Goal: Task Accomplishment & Management: Manage account settings

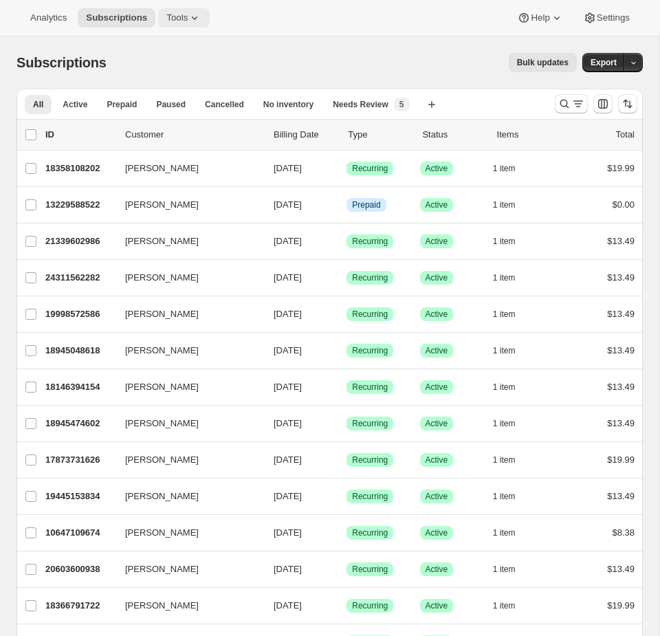
click at [188, 21] on span "Tools" at bounding box center [176, 17] width 21 height 11
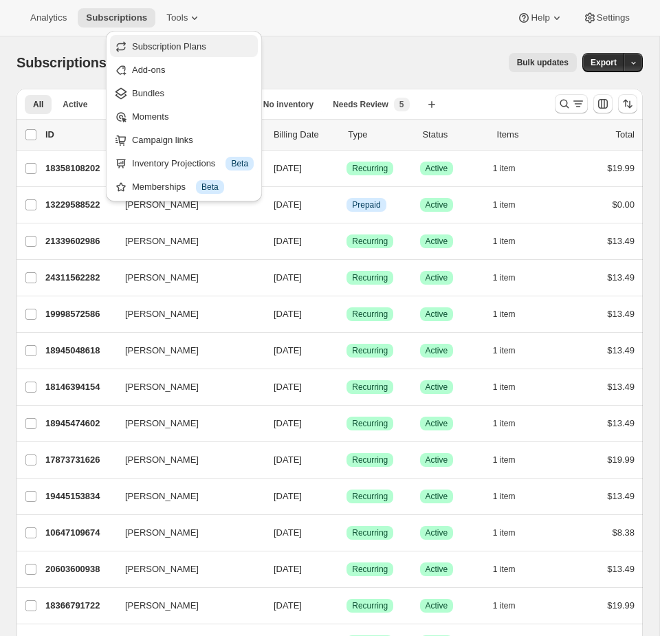
click at [169, 51] on span "Subscription Plans" at bounding box center [169, 46] width 74 height 10
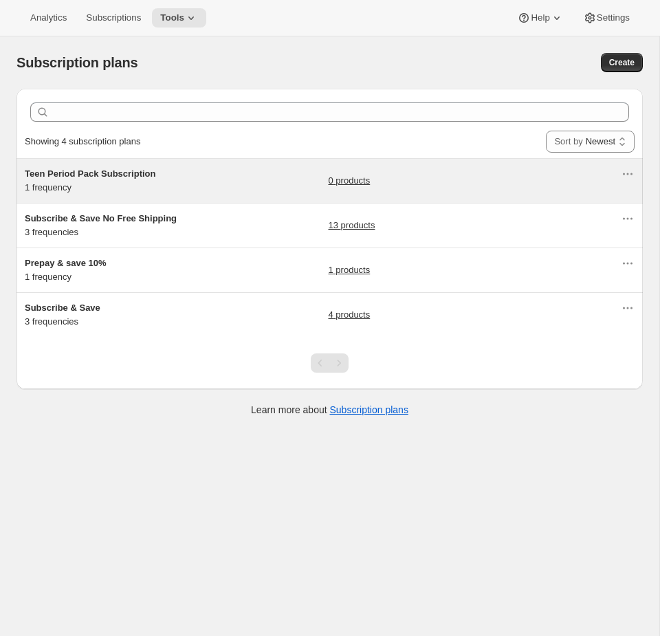
click at [265, 194] on div "Teen Period Pack Subscription 1 frequency 0 products" at bounding box center [323, 181] width 596 height 28
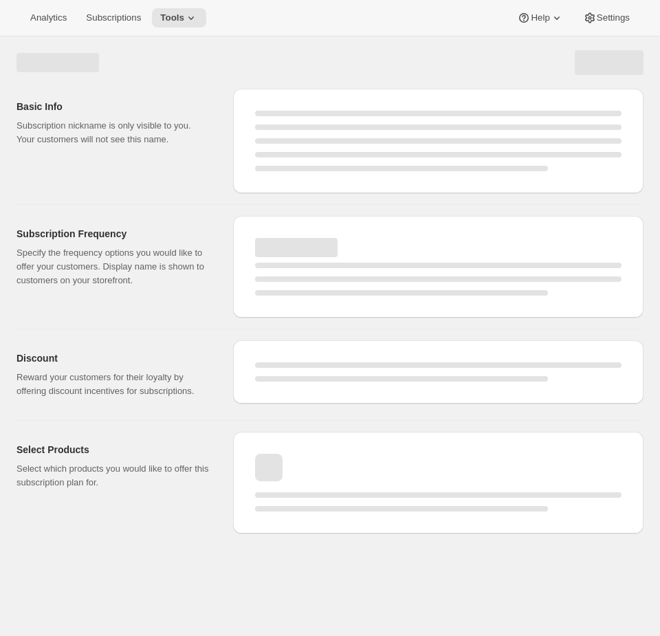
select select "WEEK"
select select "MONTH"
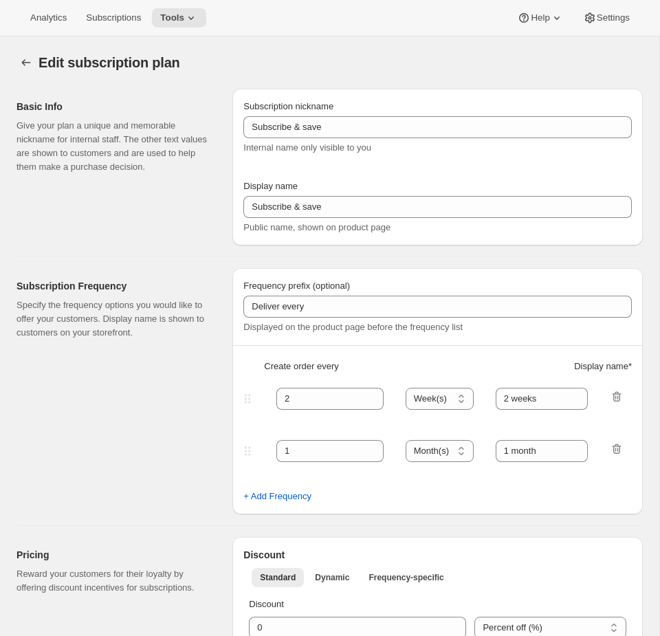
type input "Teen Period Pack Subscription"
type input "1"
select select "MONTH"
type input "1 month"
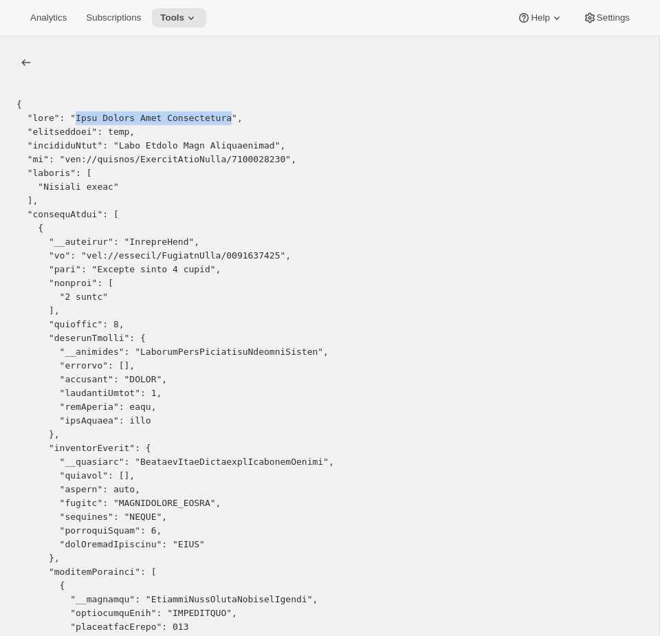
drag, startPoint x: 230, startPoint y: 118, endPoint x: 76, endPoint y: 121, distance: 154.1
copy pre "Teen Period Pack Subscription"
click at [180, 9] on button "Tools" at bounding box center [179, 17] width 54 height 19
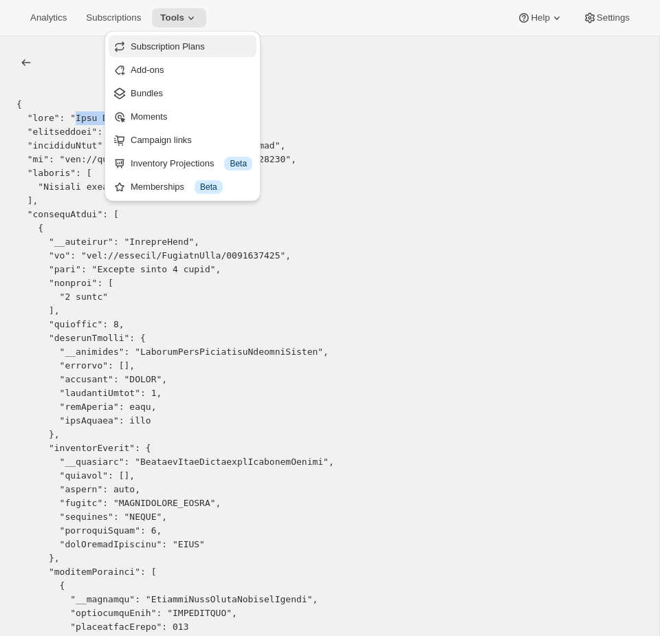
click at [166, 50] on span "Subscription Plans" at bounding box center [168, 46] width 74 height 10
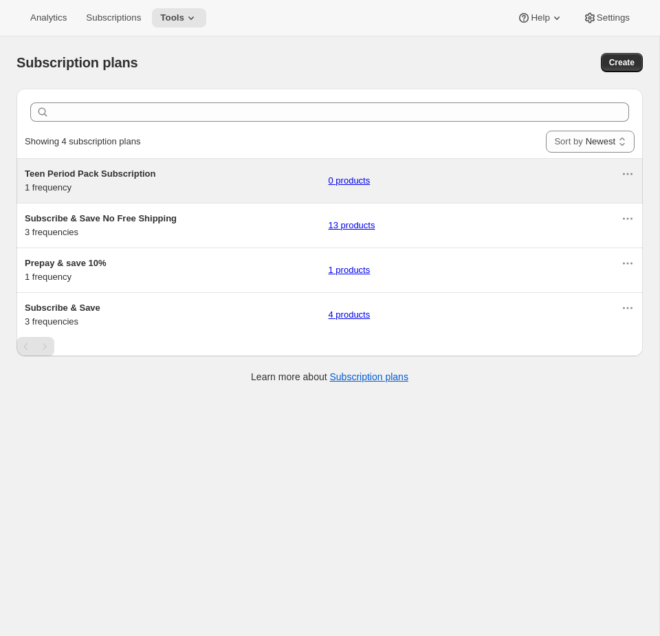
click at [192, 173] on h5 "Teen Period Pack Subscription" at bounding box center [171, 174] width 293 height 14
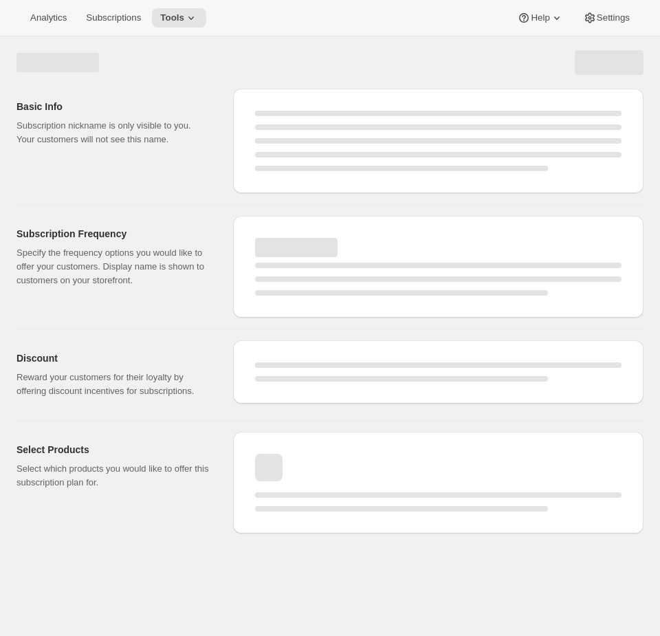
select select "WEEK"
select select "MONTH"
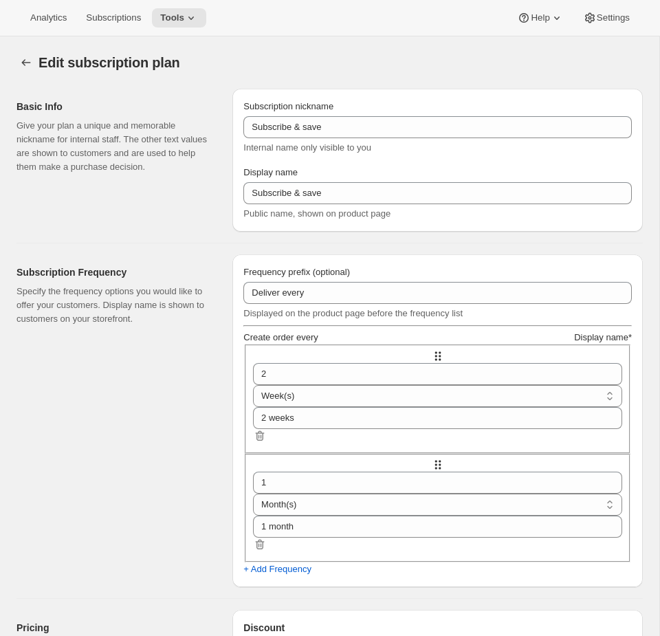
type input "Teen Period Pack Subscription"
type input "1"
type input "1 month"
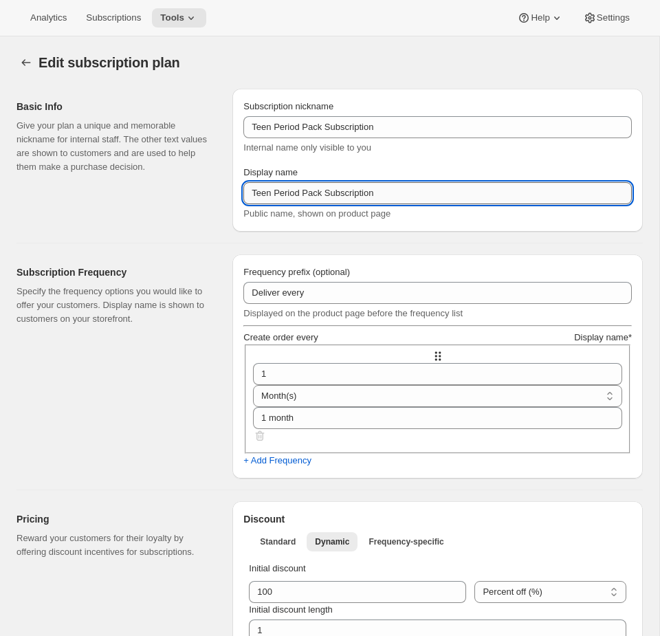
click at [350, 204] on input "Teen Period Pack Subscription" at bounding box center [438, 193] width 389 height 22
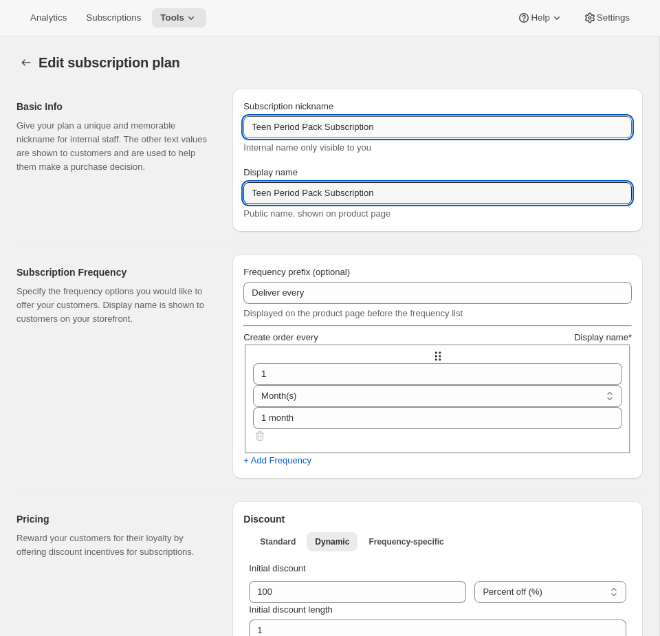
click at [415, 129] on input "Teen Period Pack Subscription" at bounding box center [438, 127] width 389 height 22
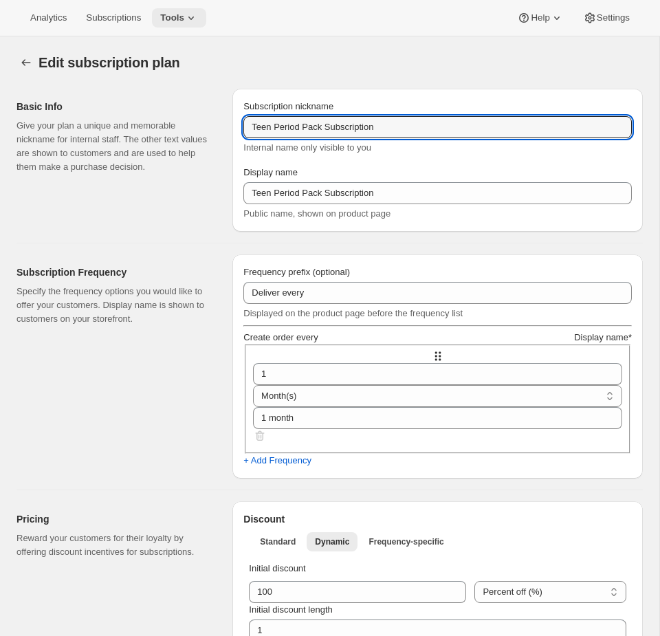
click at [184, 17] on span "Tools" at bounding box center [172, 17] width 24 height 11
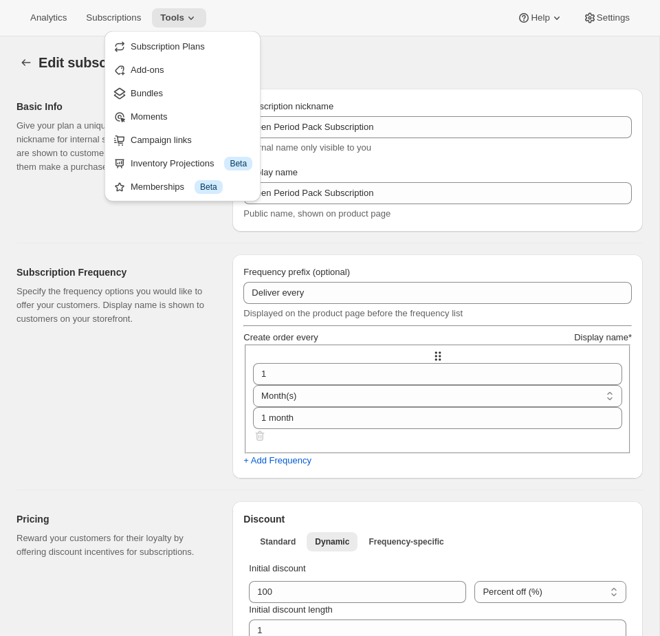
click at [285, 3] on div "Analytics Subscriptions Tools Help Settings" at bounding box center [330, 18] width 660 height 36
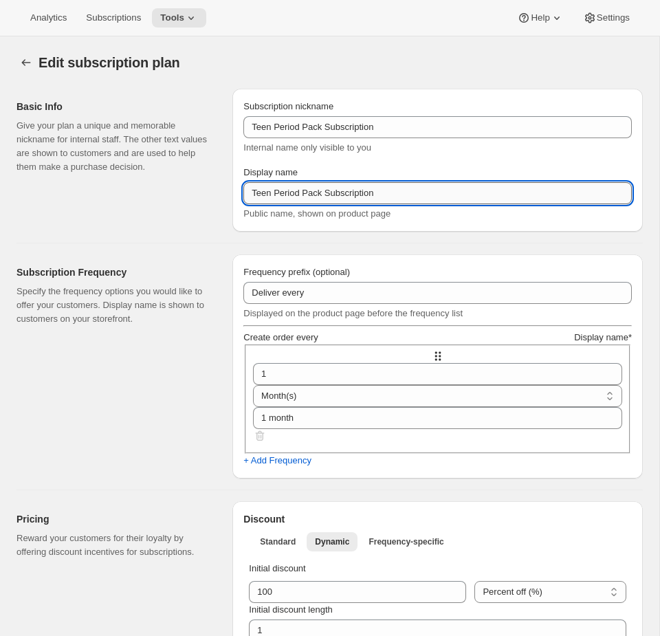
click at [338, 203] on input "Teen Period Pack Subscription" at bounding box center [438, 193] width 389 height 22
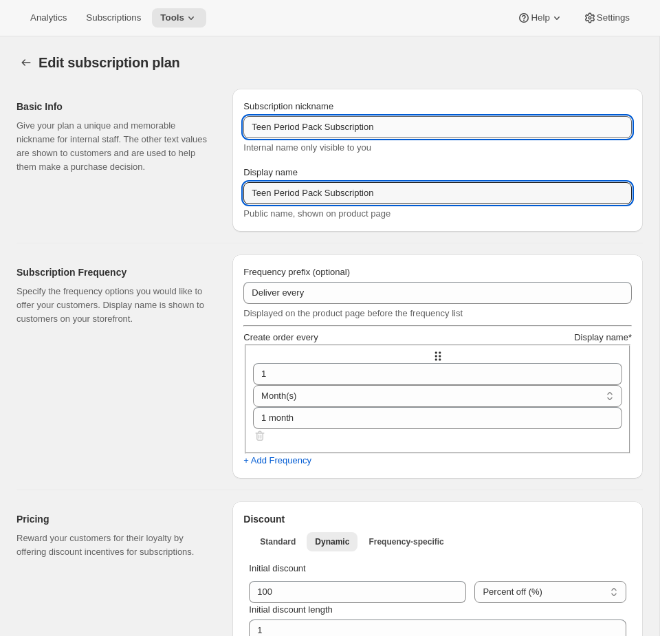
click at [423, 130] on input "Teen Period Pack Subscription" at bounding box center [438, 127] width 389 height 22
click at [389, 204] on input "Teen Period Pack Subscription" at bounding box center [438, 193] width 389 height 22
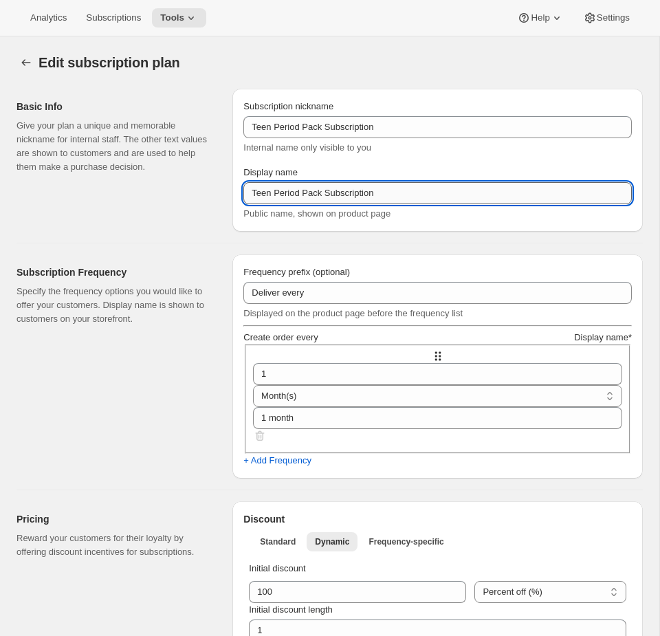
click at [389, 204] on input "Teen Period Pack Subscription" at bounding box center [438, 193] width 389 height 22
click at [184, 21] on span "Tools" at bounding box center [172, 17] width 24 height 11
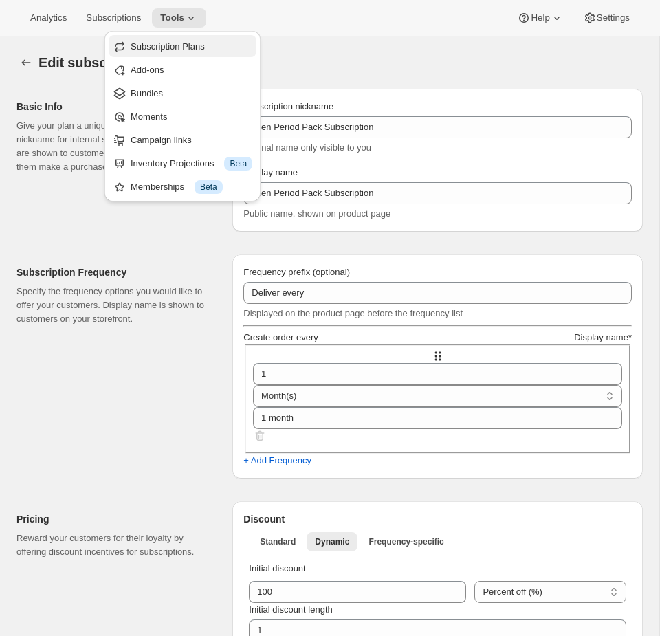
click at [188, 50] on span "Subscription Plans" at bounding box center [168, 46] width 74 height 10
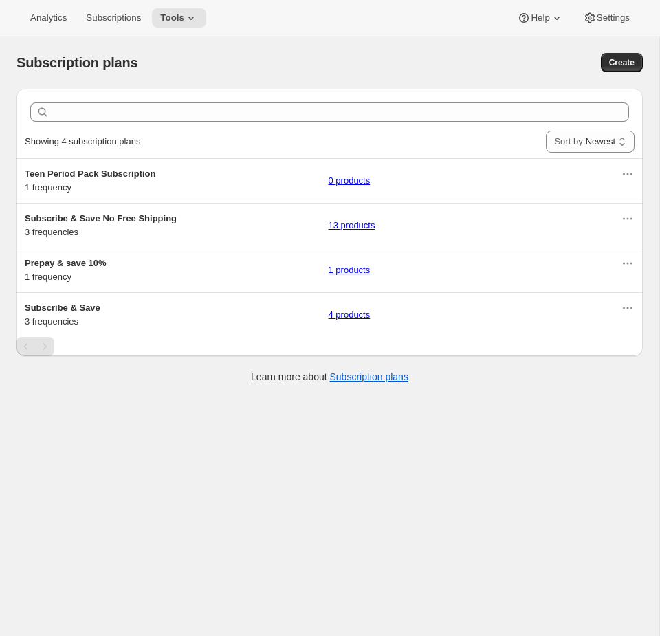
click at [190, 7] on div "Analytics Subscriptions Tools Help Settings" at bounding box center [330, 18] width 660 height 36
click at [184, 17] on span "Tools" at bounding box center [172, 17] width 24 height 11
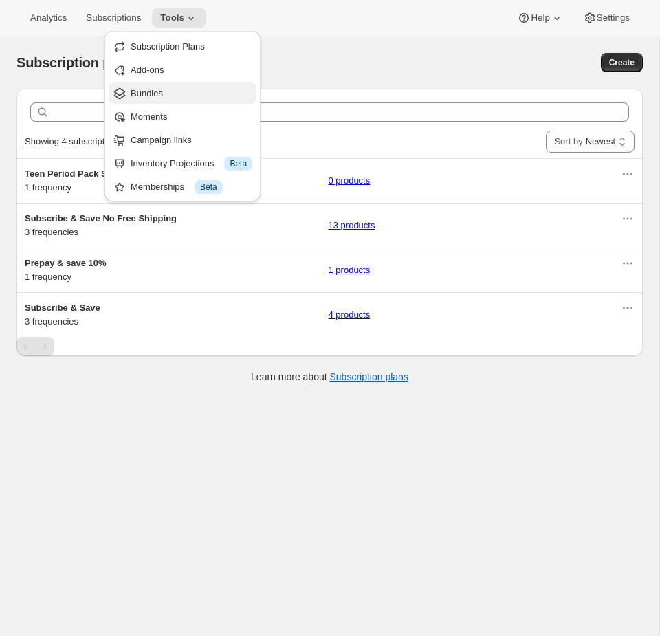
click at [173, 96] on span "Bundles" at bounding box center [192, 94] width 122 height 14
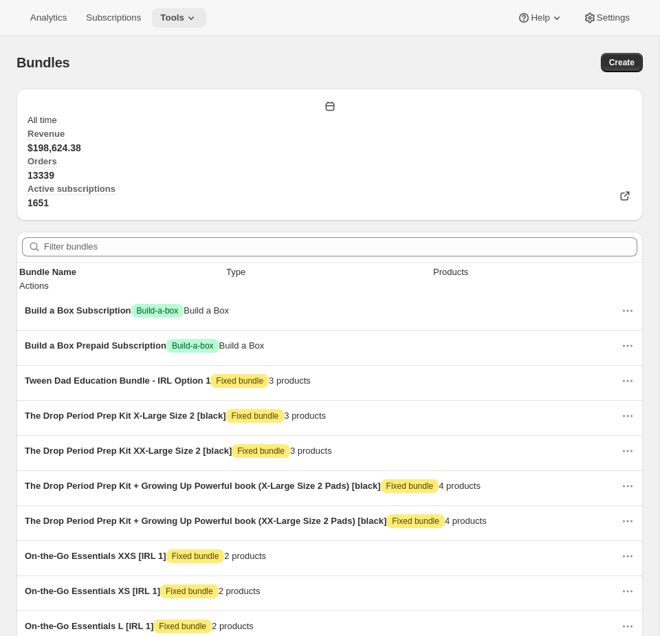
click at [182, 15] on span "Tools" at bounding box center [172, 17] width 24 height 11
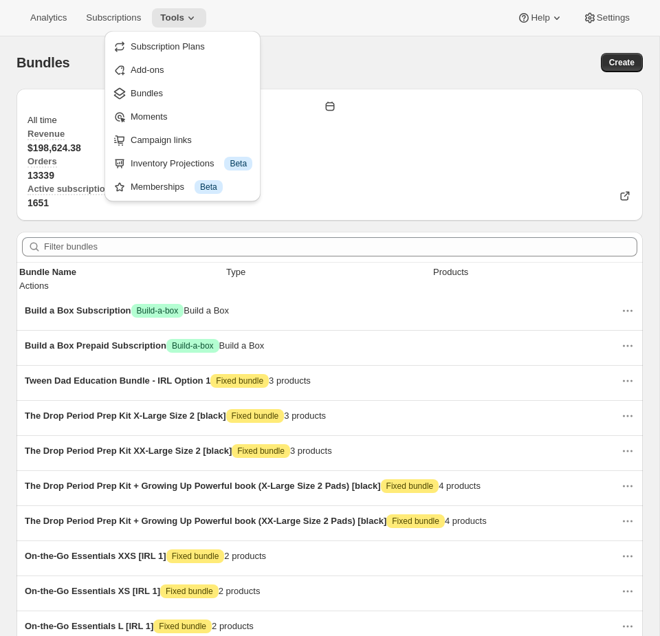
click at [354, 12] on div "Analytics Subscriptions Tools Help Settings" at bounding box center [330, 18] width 660 height 36
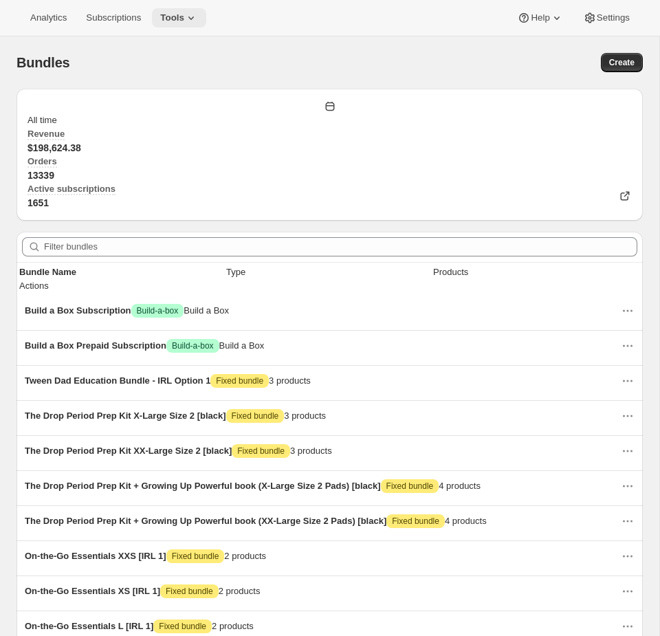
click at [184, 22] on span "Tools" at bounding box center [172, 17] width 24 height 11
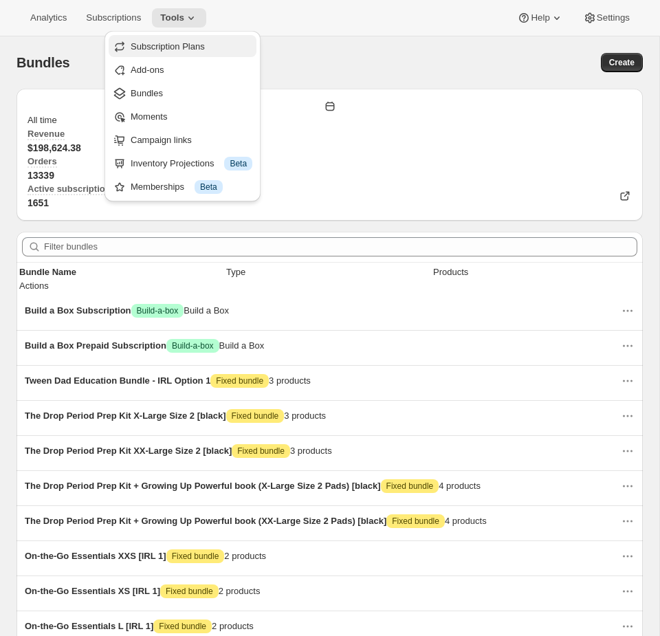
click at [228, 46] on span "Subscription Plans" at bounding box center [192, 47] width 122 height 14
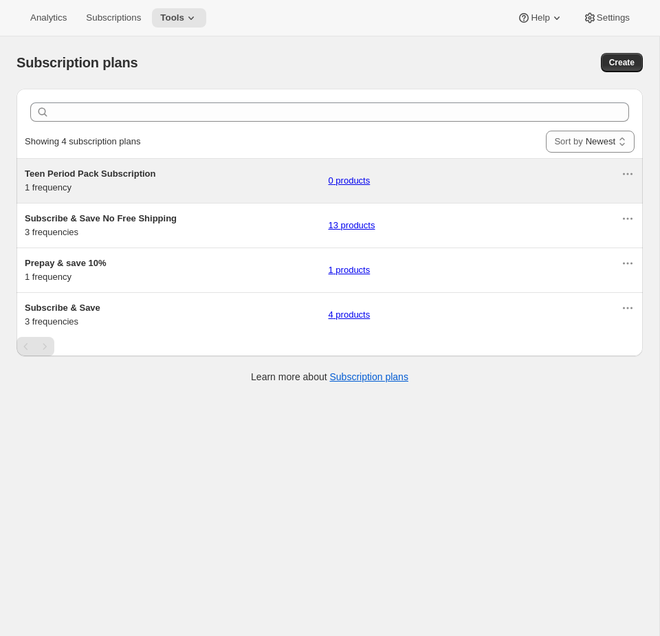
click at [272, 193] on div "Teen Period Pack Subscription 1 frequency 0 products" at bounding box center [323, 181] width 596 height 28
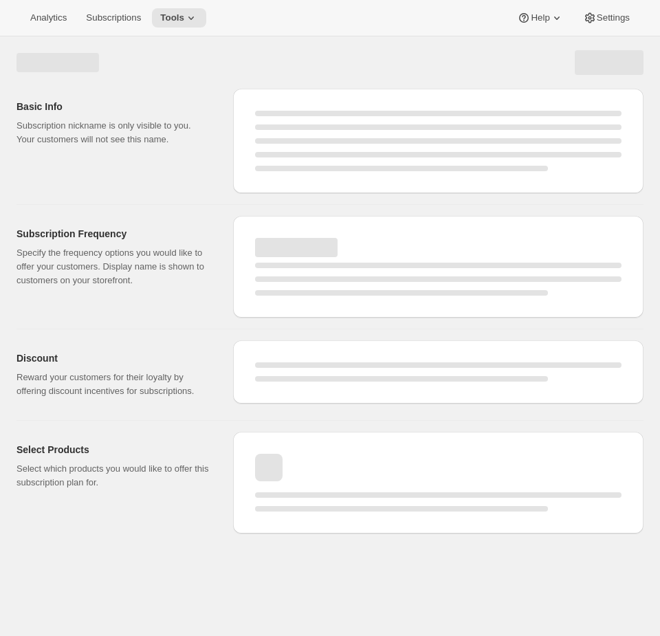
select select "WEEK"
select select "MONTH"
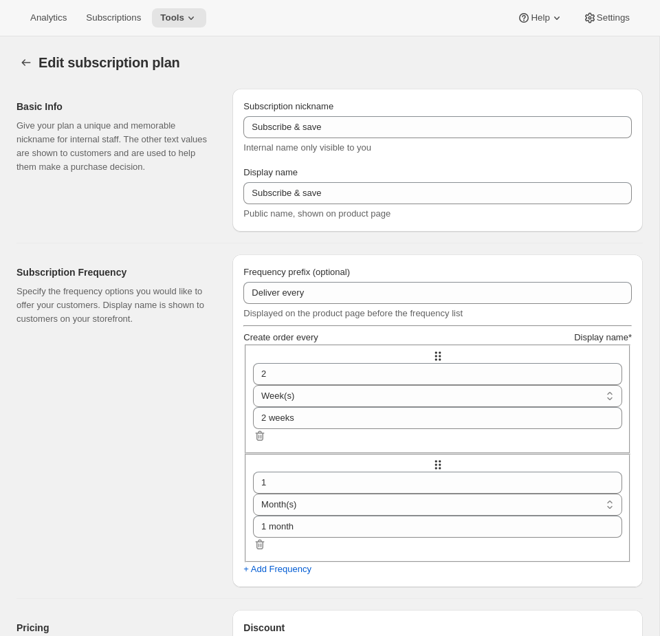
type input "Teen Period Pack Subscription"
type input "1"
type input "1 month"
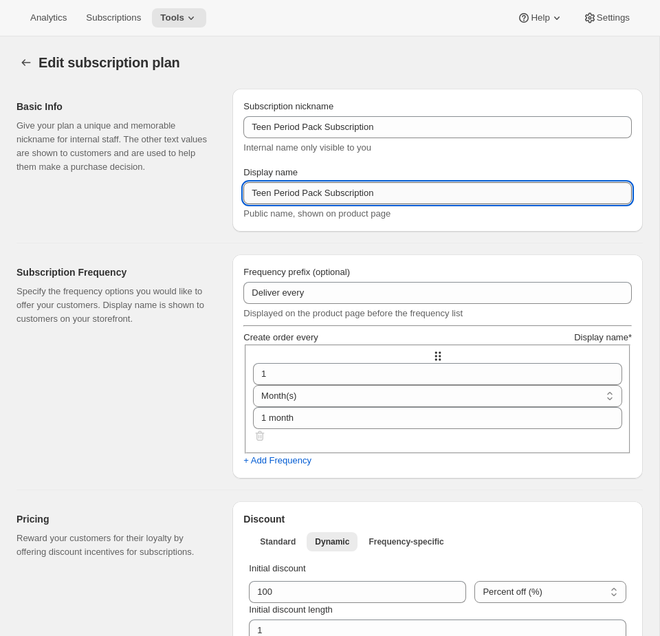
click at [466, 204] on input "Teen Period Pack Subscription" at bounding box center [438, 193] width 389 height 22
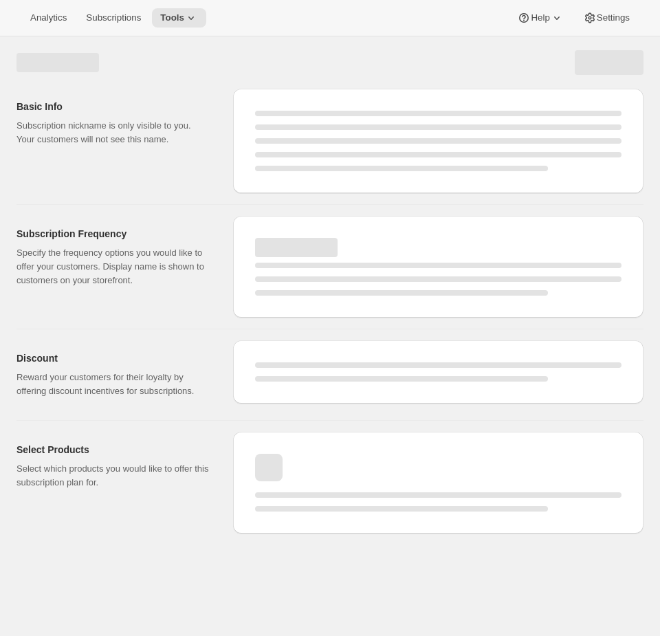
select select "WEEK"
select select "MONTH"
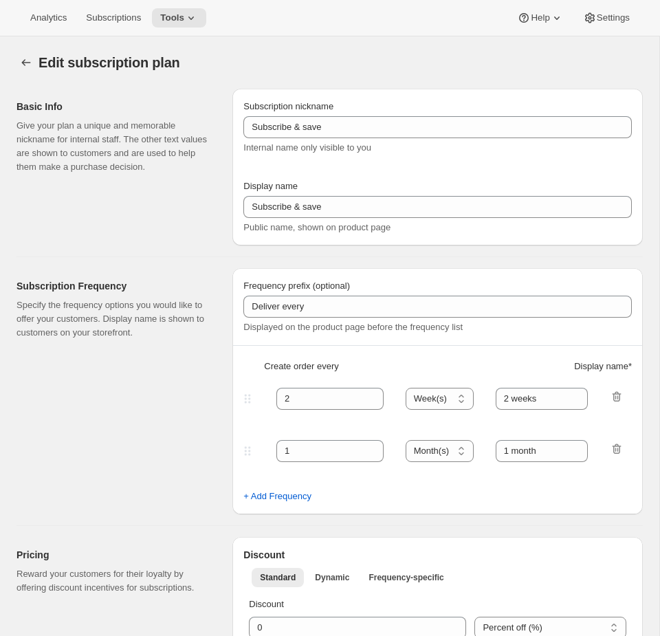
type input "Teen Period Pack Subscription"
type input "1"
select select "MONTH"
type input "1 month"
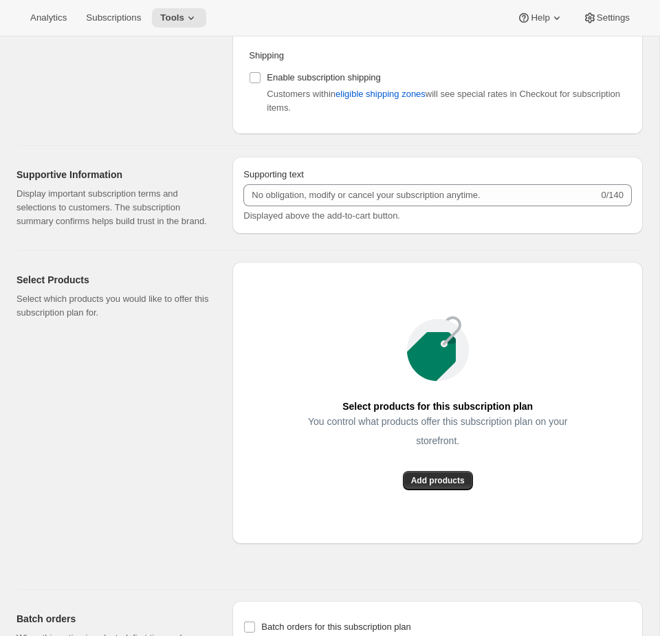
scroll to position [727, 0]
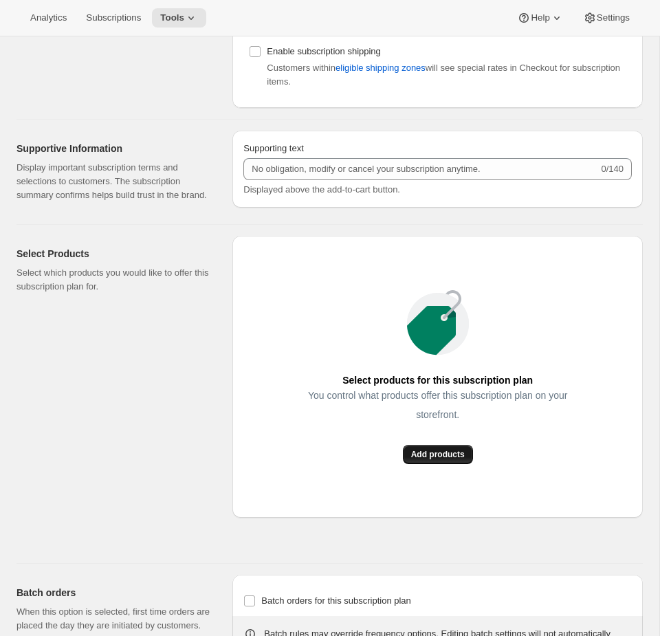
click at [437, 460] on span "Add products" at bounding box center [438, 454] width 54 height 11
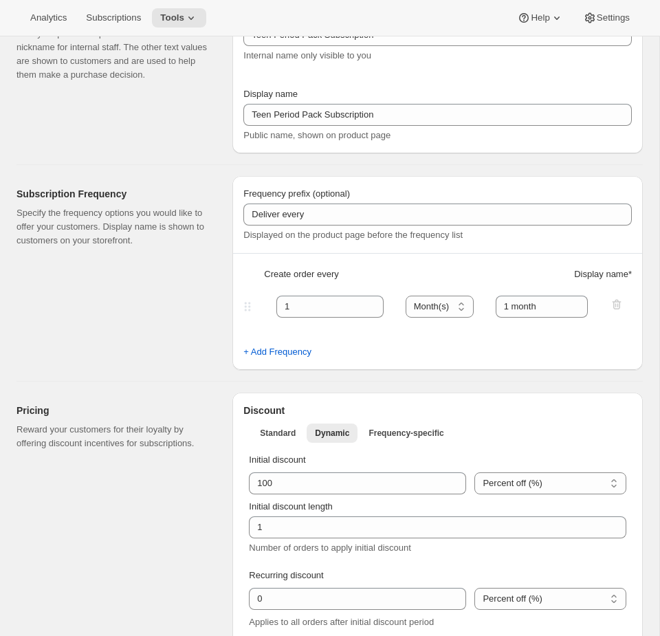
scroll to position [0, 0]
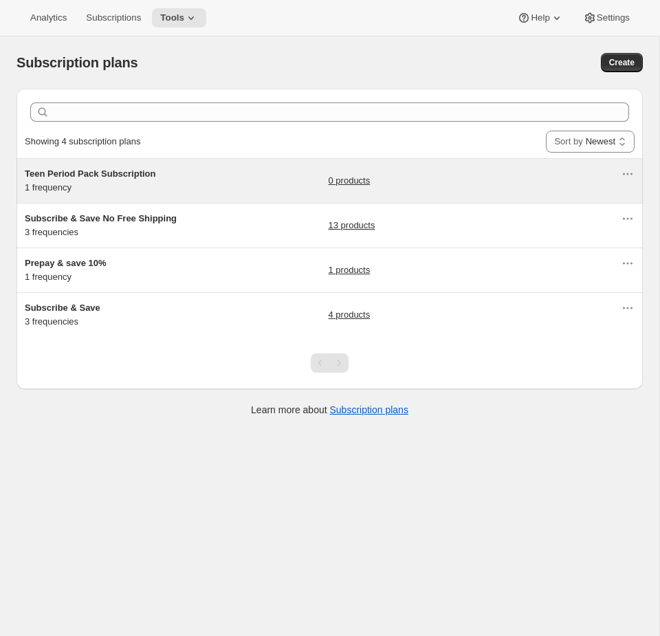
click at [210, 186] on div "Teen Period Pack Subscription 1 frequency 0 products" at bounding box center [323, 181] width 596 height 28
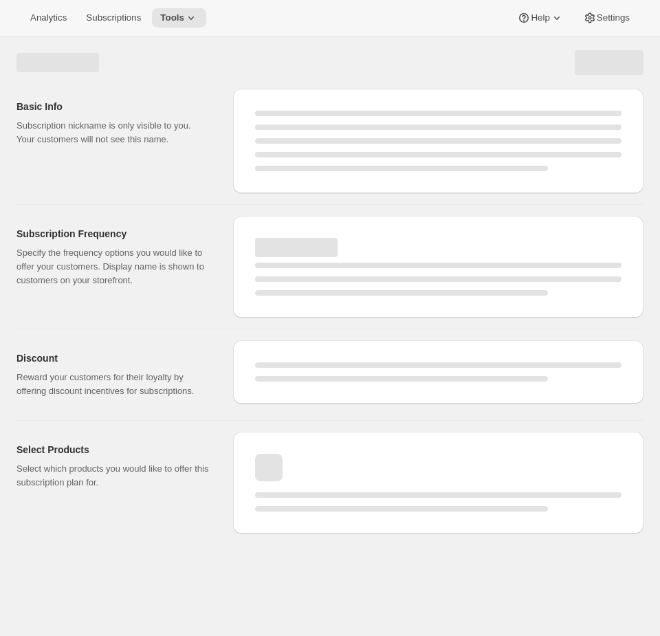
select select "WEEK"
select select "MONTH"
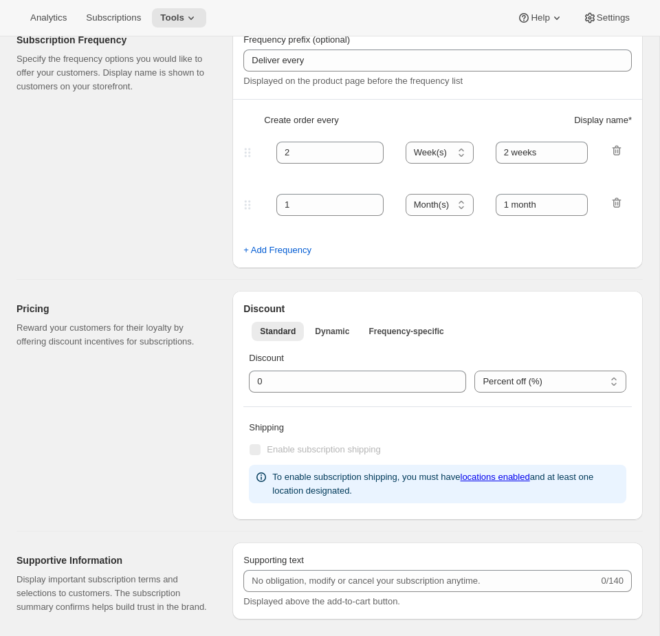
type input "Teen Period Pack Subscription"
type input "1"
select select "MONTH"
type input "1 month"
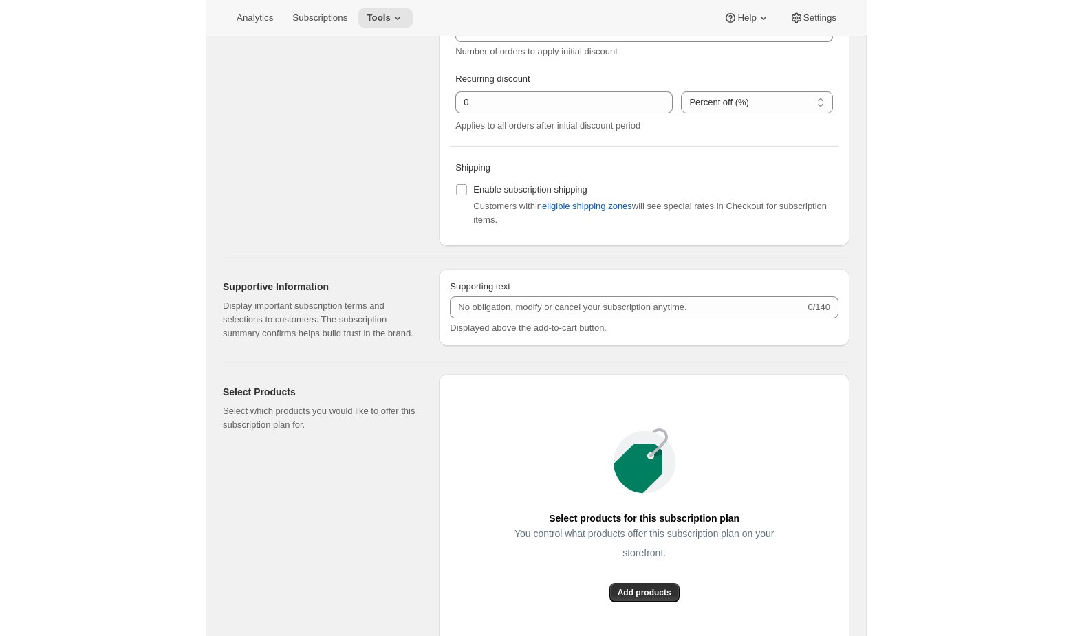
scroll to position [613, 0]
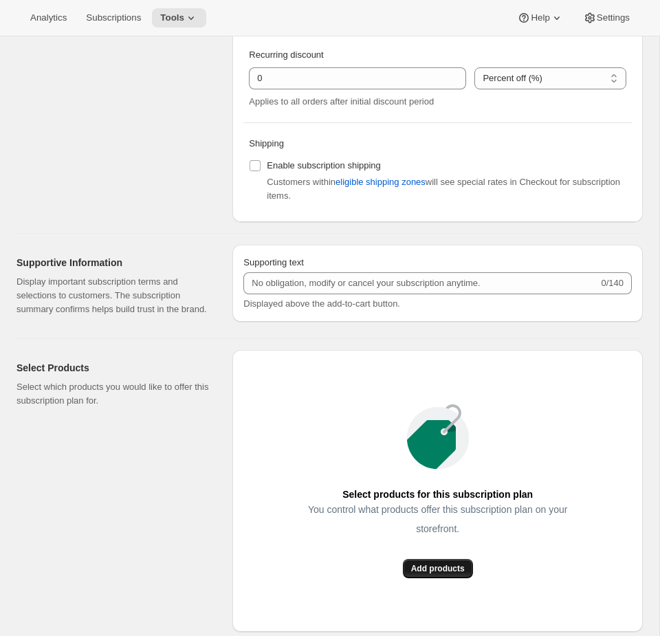
click at [441, 574] on span "Add products" at bounding box center [438, 568] width 54 height 11
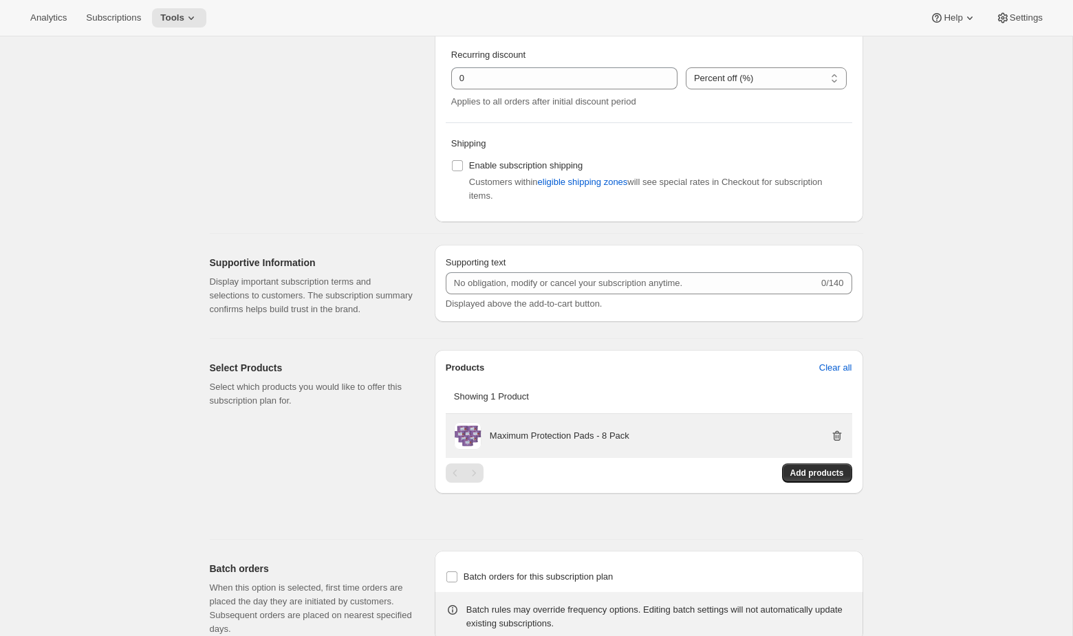
click at [660, 443] on icon "button" at bounding box center [837, 436] width 14 height 14
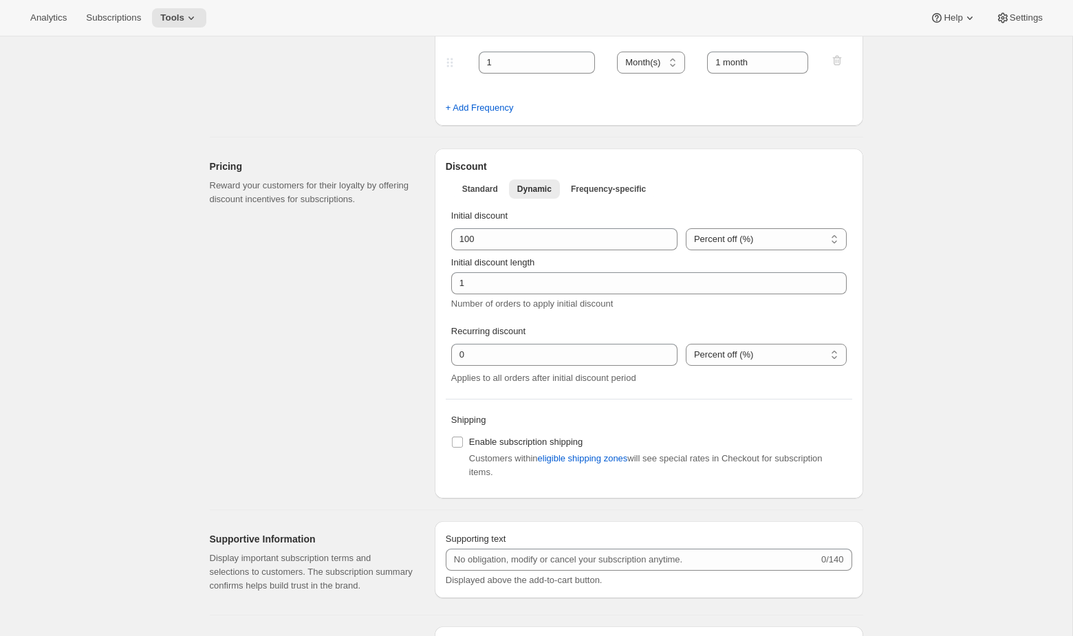
scroll to position [0, 0]
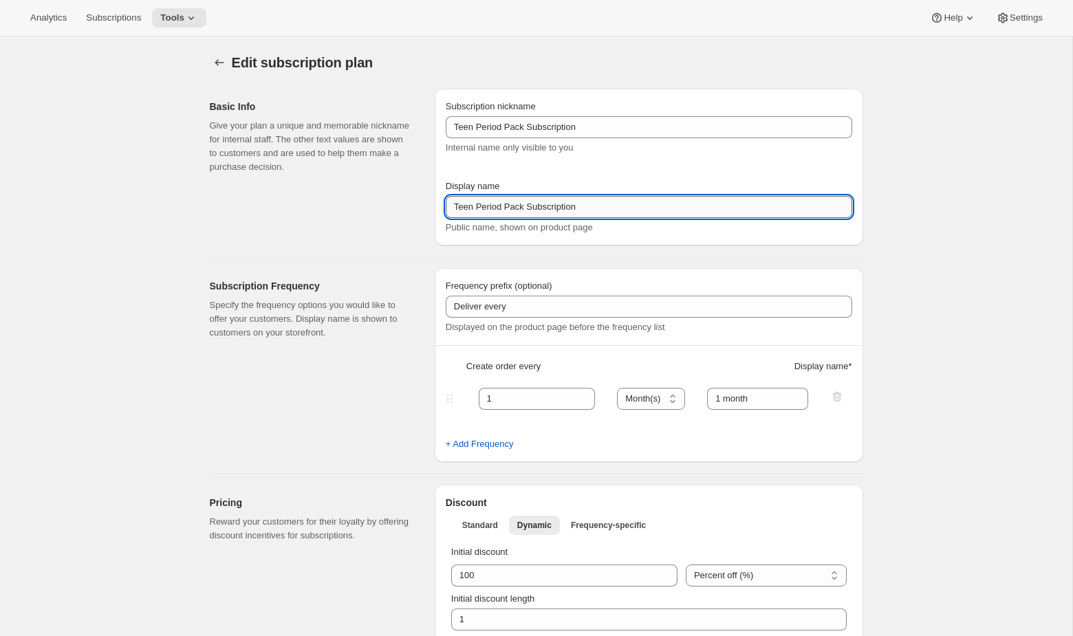
click at [507, 213] on input "Teen Period Pack Subscription" at bounding box center [649, 207] width 407 height 22
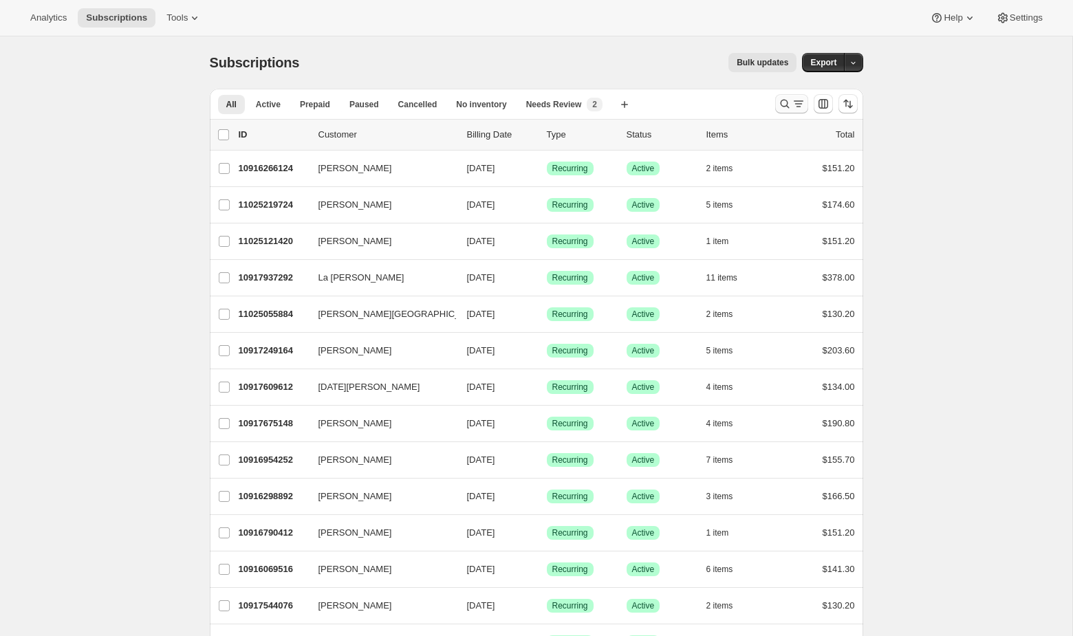
click at [780, 100] on icon "Search and filter results" at bounding box center [785, 104] width 14 height 14
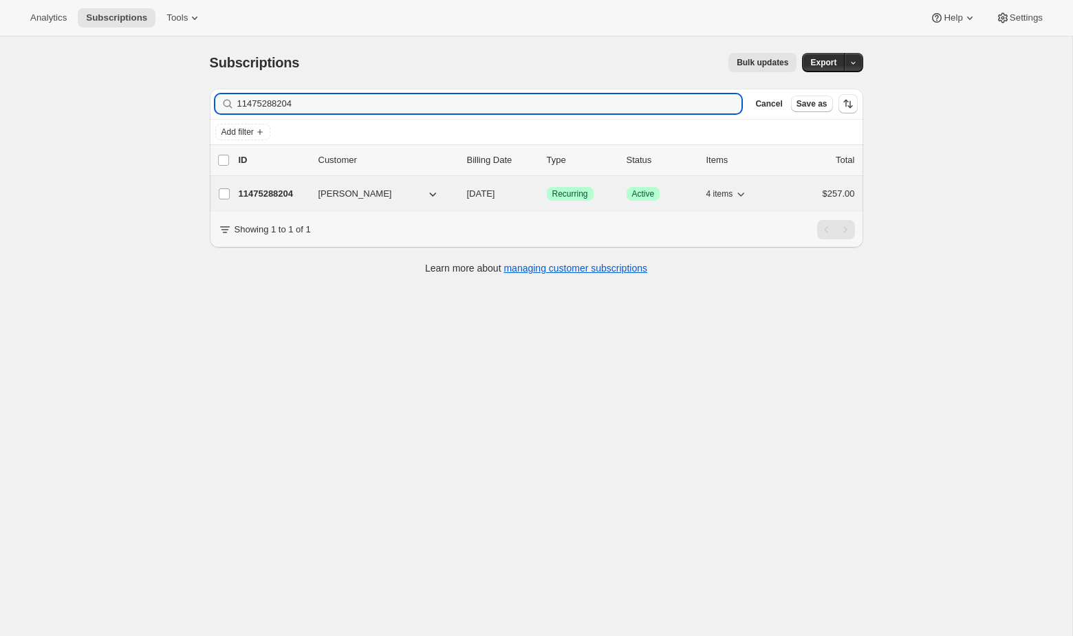
type input "11475288204"
click at [427, 195] on icon "button" at bounding box center [433, 194] width 14 height 14
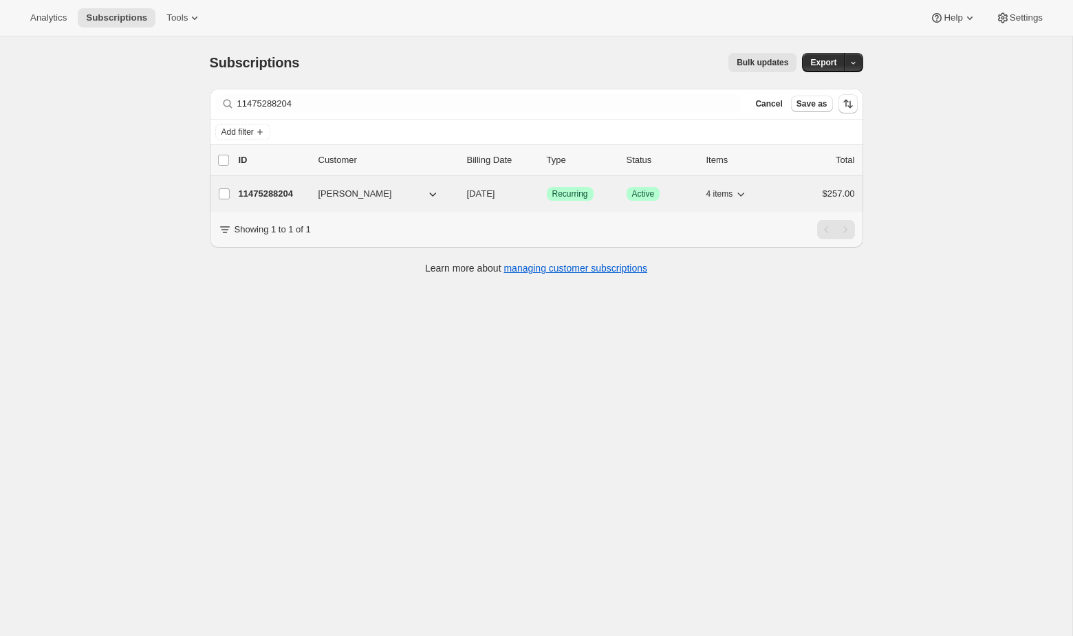
click at [536, 191] on div "11475288204 [PERSON_NAME] [DATE] Success Recurring Success Active 4 items $257.…" at bounding box center [547, 193] width 616 height 19
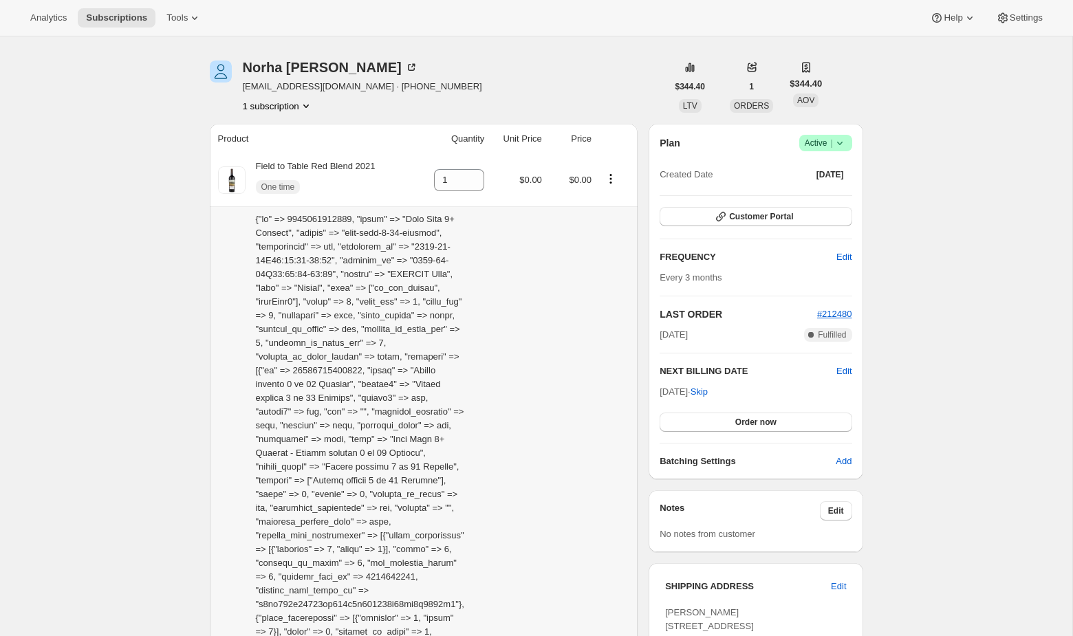
scroll to position [58, 0]
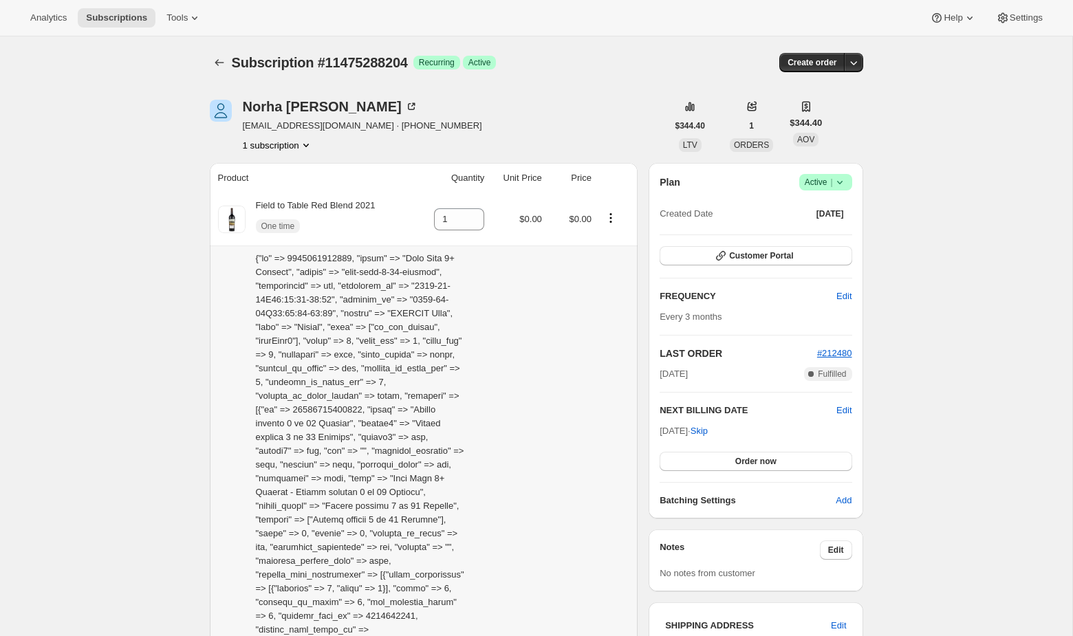
click at [739, 258] on span "Customer Portal" at bounding box center [761, 255] width 64 height 11
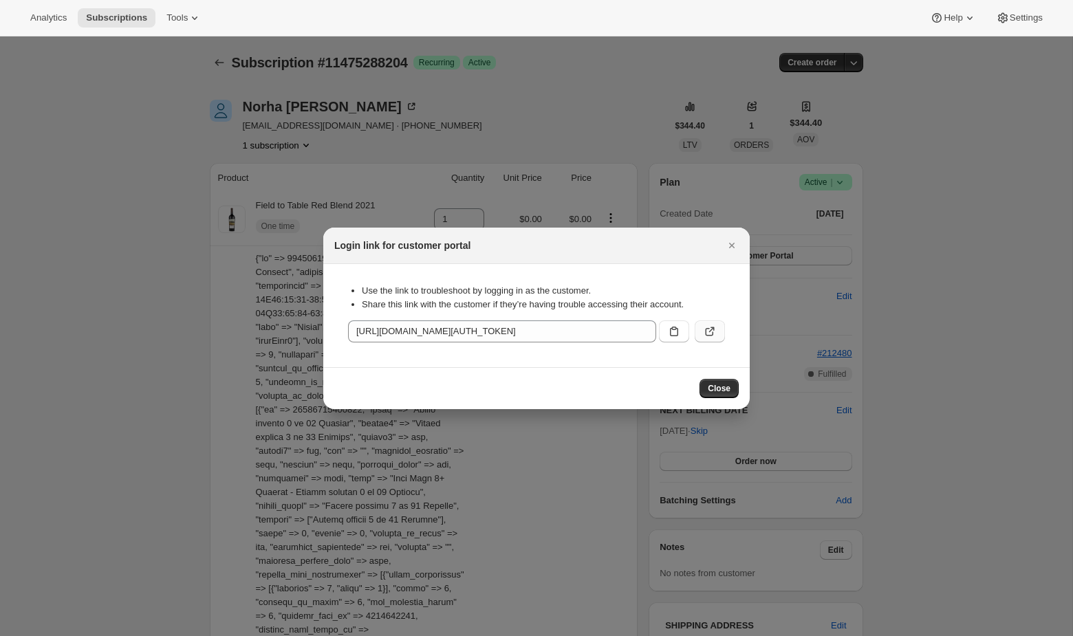
click at [713, 329] on icon ":rfq:" at bounding box center [710, 332] width 14 height 14
click at [735, 242] on icon "Close" at bounding box center [732, 246] width 14 height 14
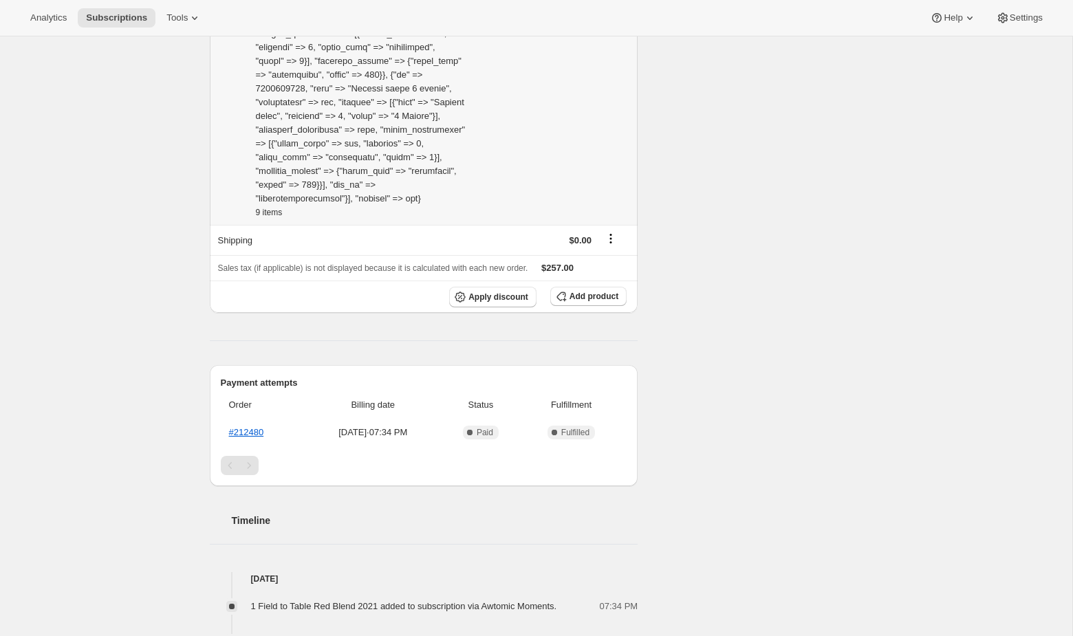
scroll to position [1374, 0]
